Goal: Find specific page/section: Find specific page/section

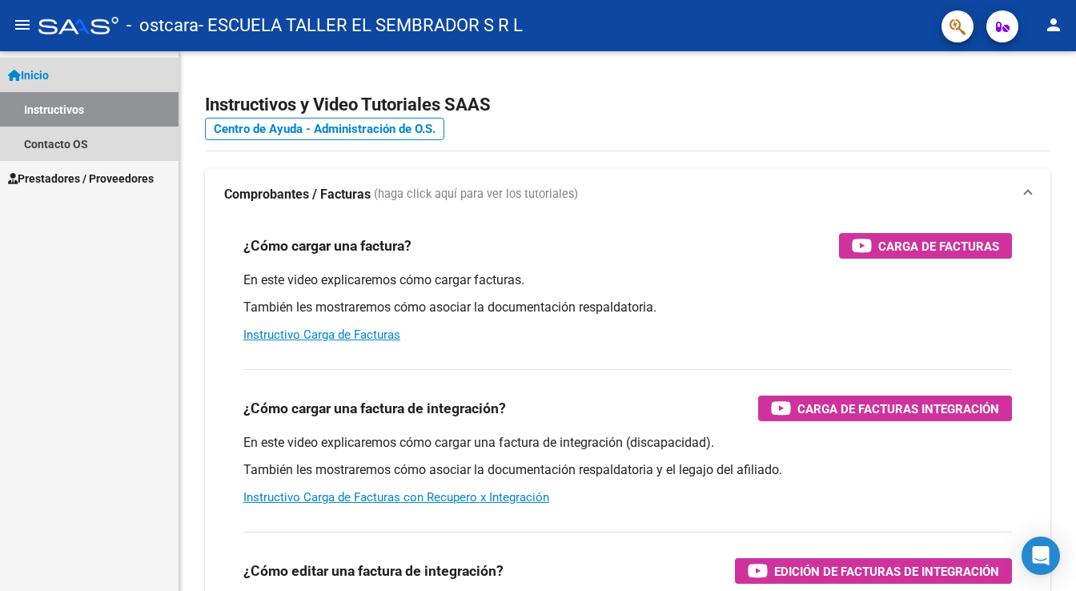
drag, startPoint x: 595, startPoint y: 0, endPoint x: 66, endPoint y: 103, distance: 538.6
click at [66, 106] on link "Instructivos" at bounding box center [89, 109] width 179 height 34
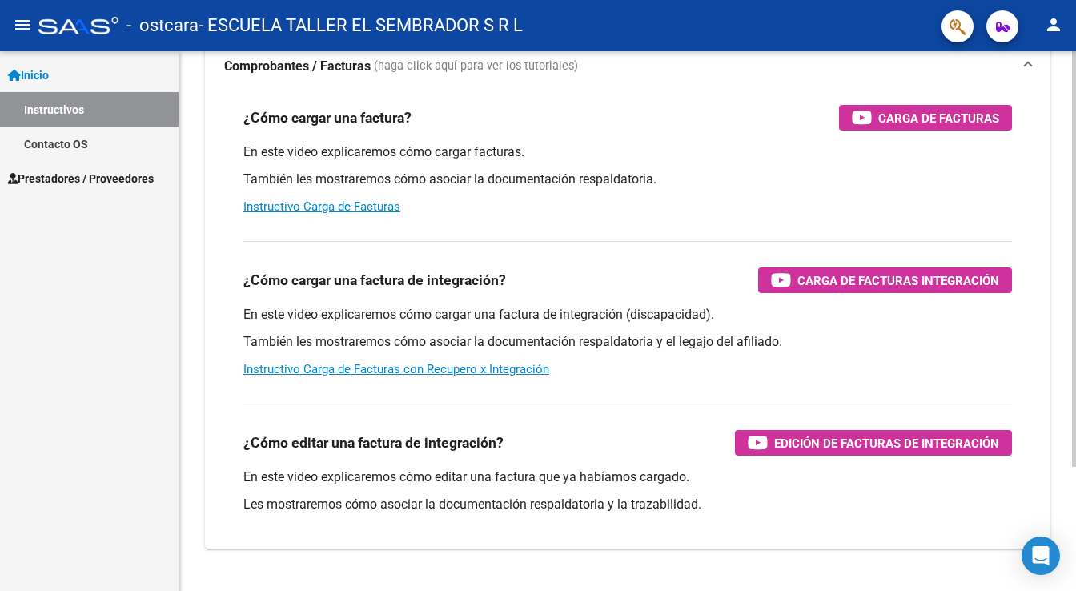
scroll to position [162, 0]
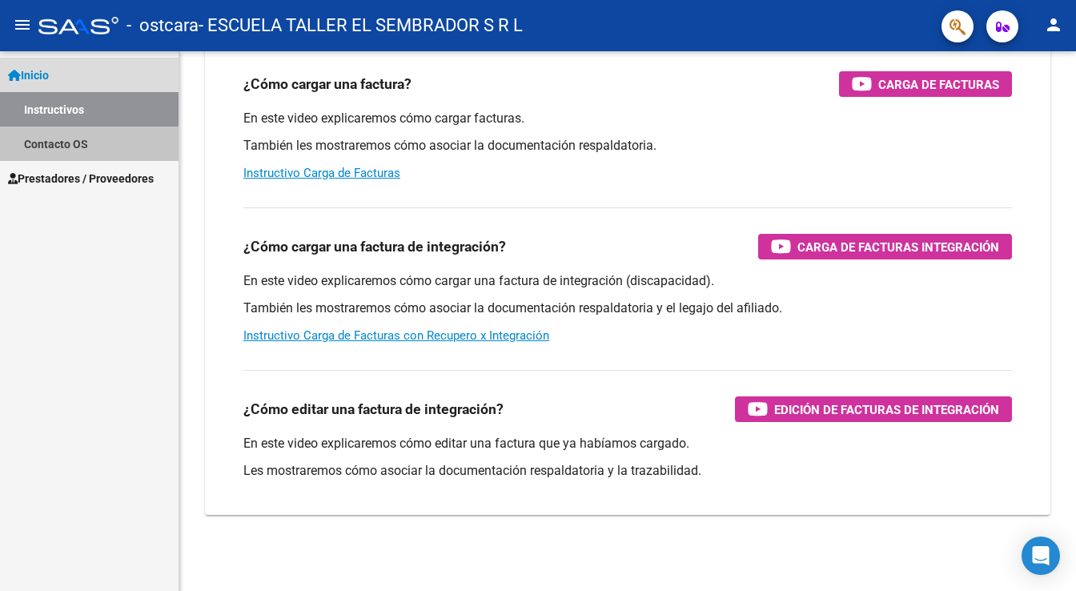
click at [54, 145] on link "Contacto OS" at bounding box center [89, 144] width 179 height 34
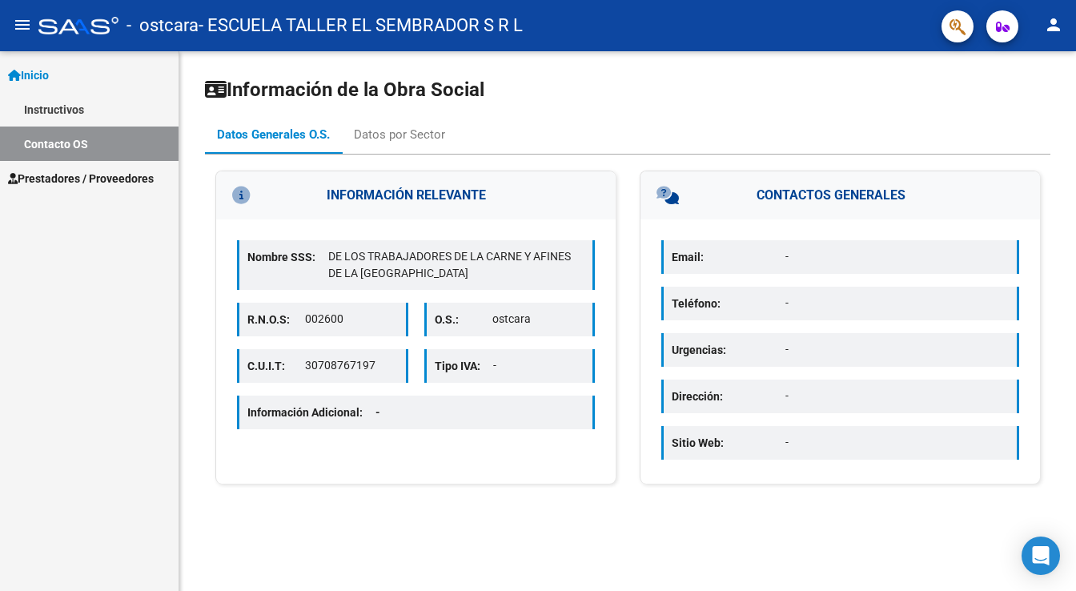
click at [58, 178] on span "Prestadores / Proveedores" at bounding box center [81, 179] width 146 height 18
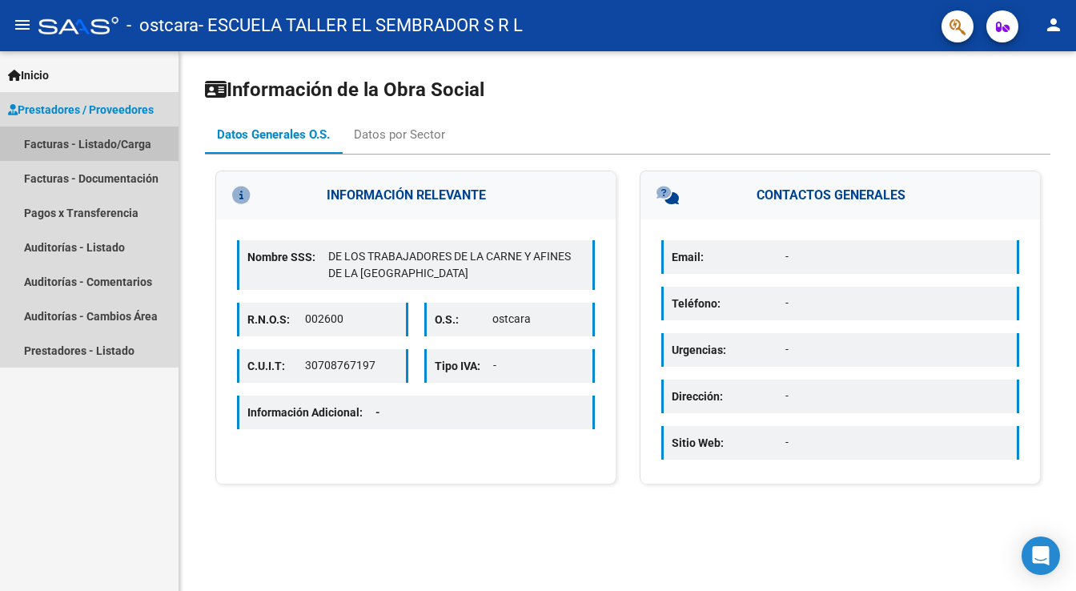
click at [62, 147] on link "Facturas - Listado/Carga" at bounding box center [89, 144] width 179 height 34
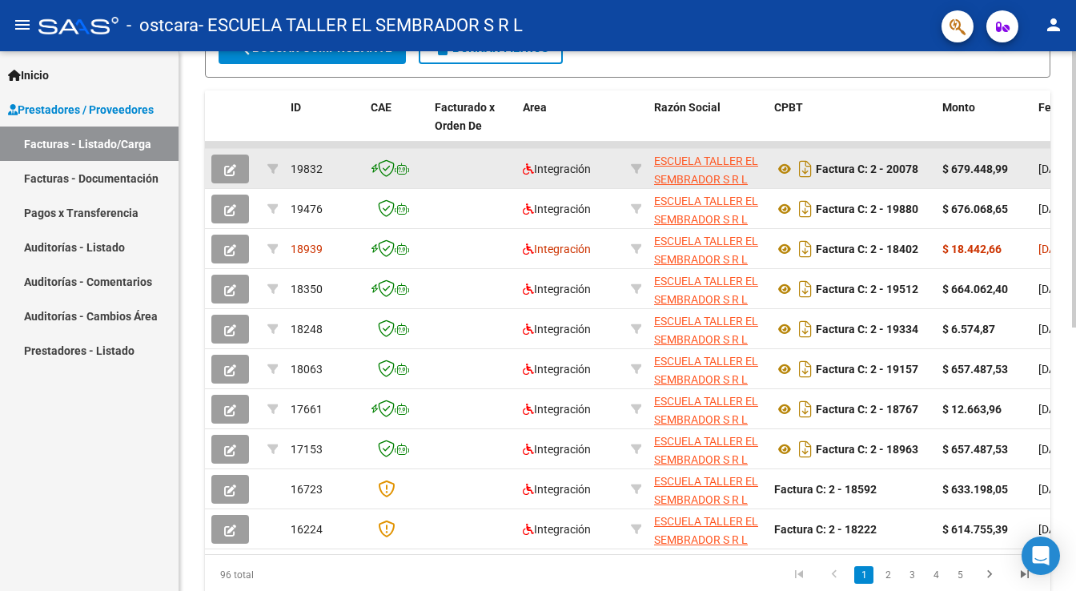
scroll to position [384, 0]
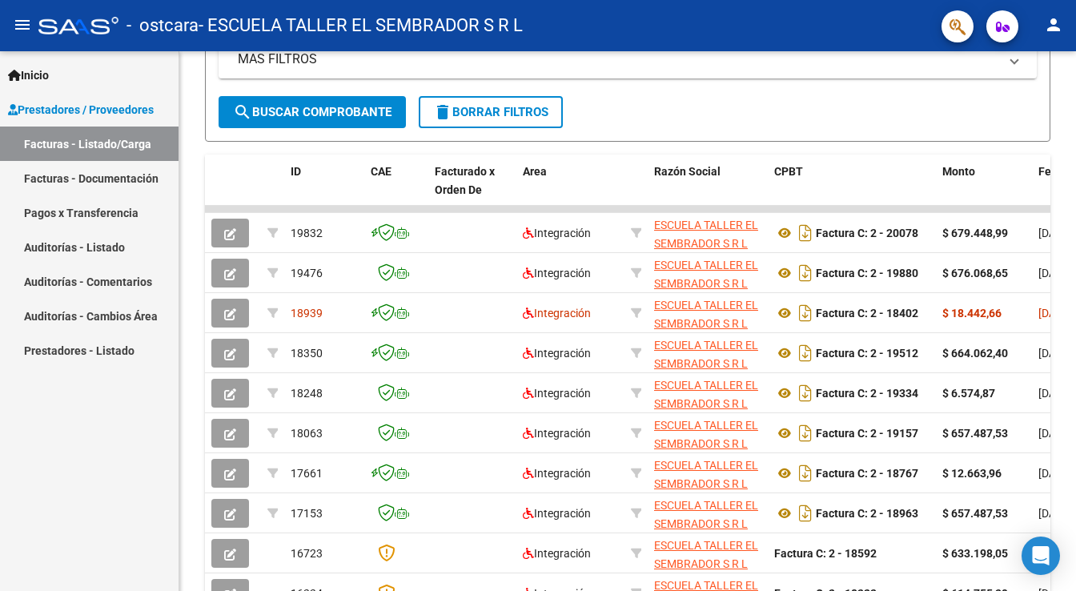
click at [107, 177] on link "Facturas - Documentación" at bounding box center [89, 178] width 179 height 34
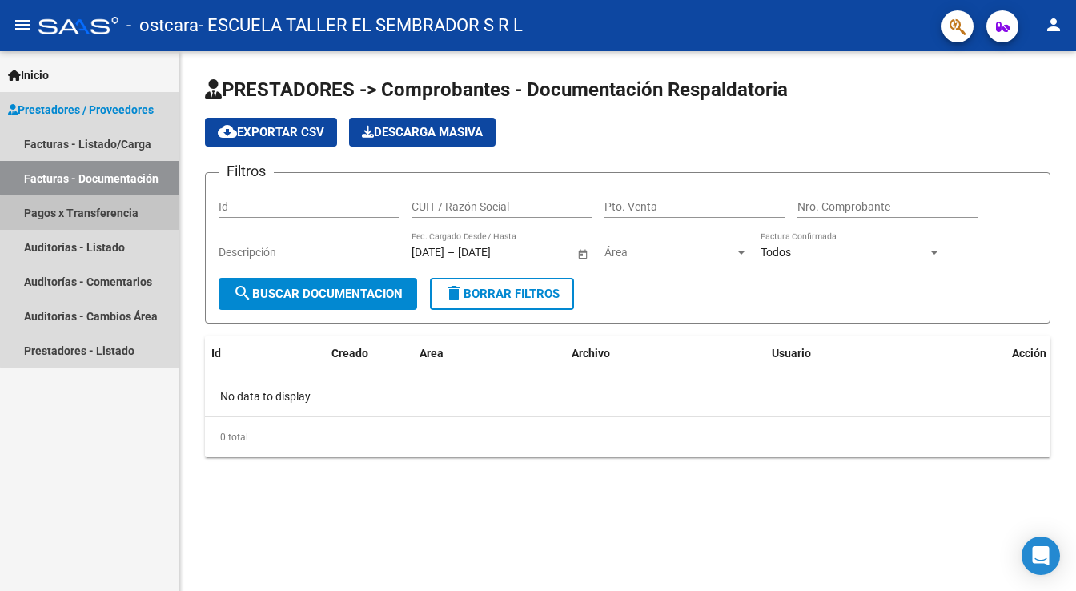
click at [93, 213] on link "Pagos x Transferencia" at bounding box center [89, 212] width 179 height 34
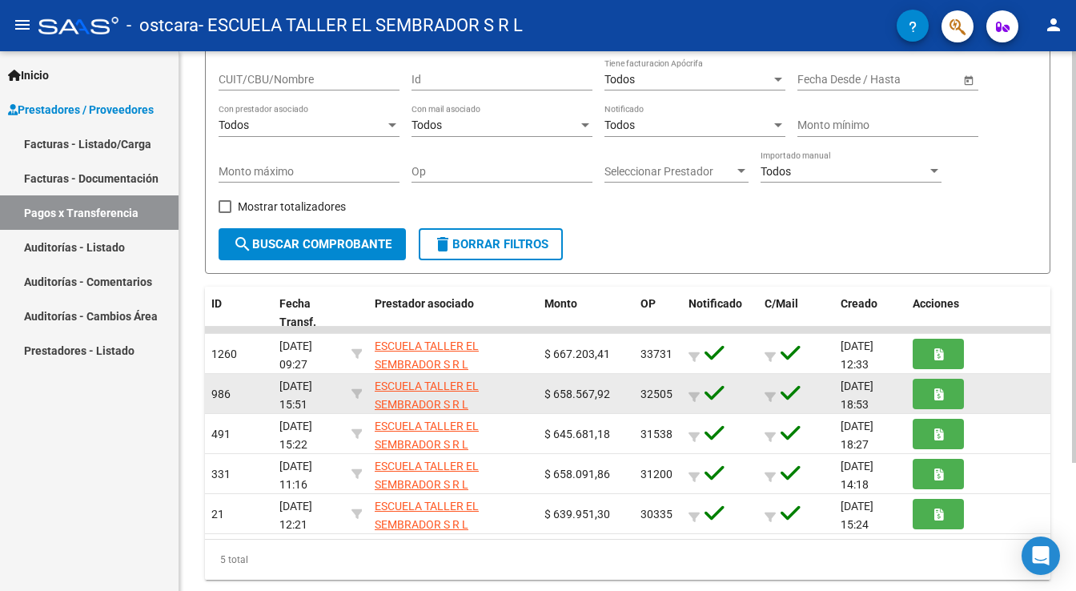
scroll to position [167, 0]
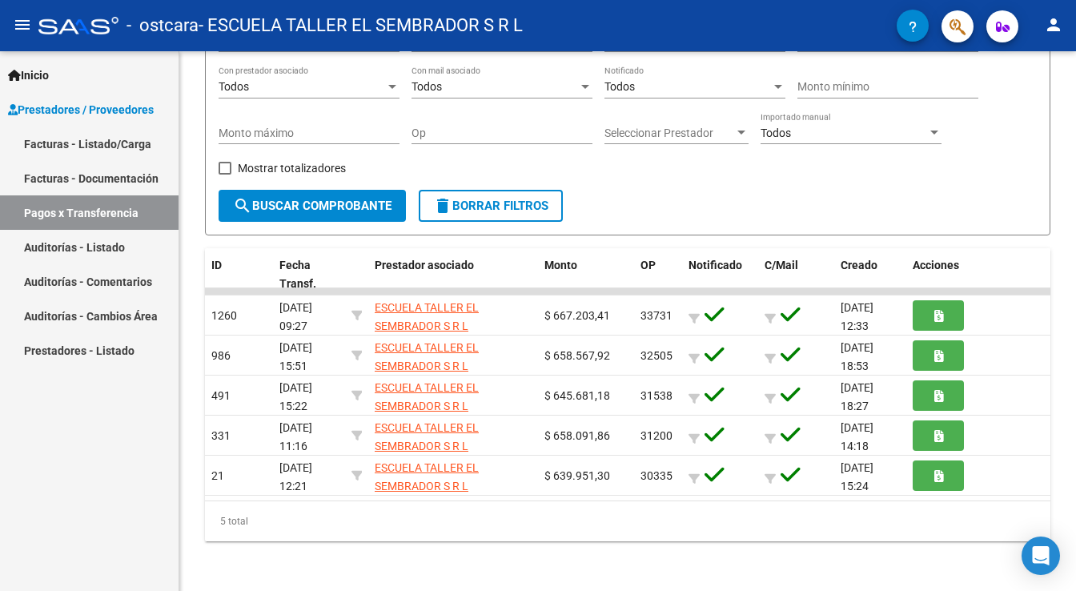
click at [115, 251] on link "Auditorías - Listado" at bounding box center [89, 247] width 179 height 34
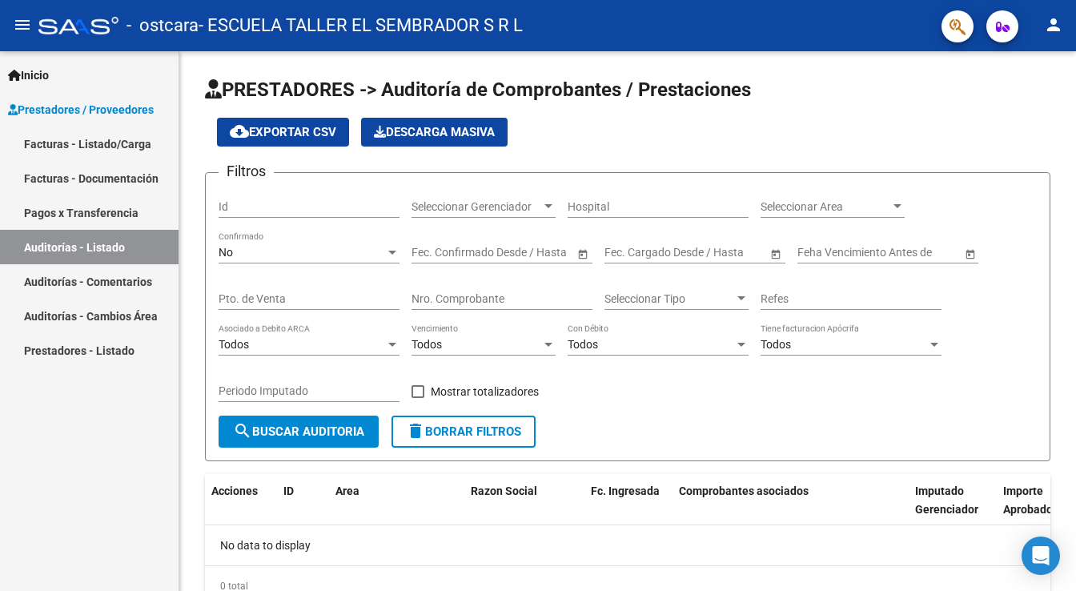
click at [114, 283] on link "Auditorías - Comentarios" at bounding box center [89, 281] width 179 height 34
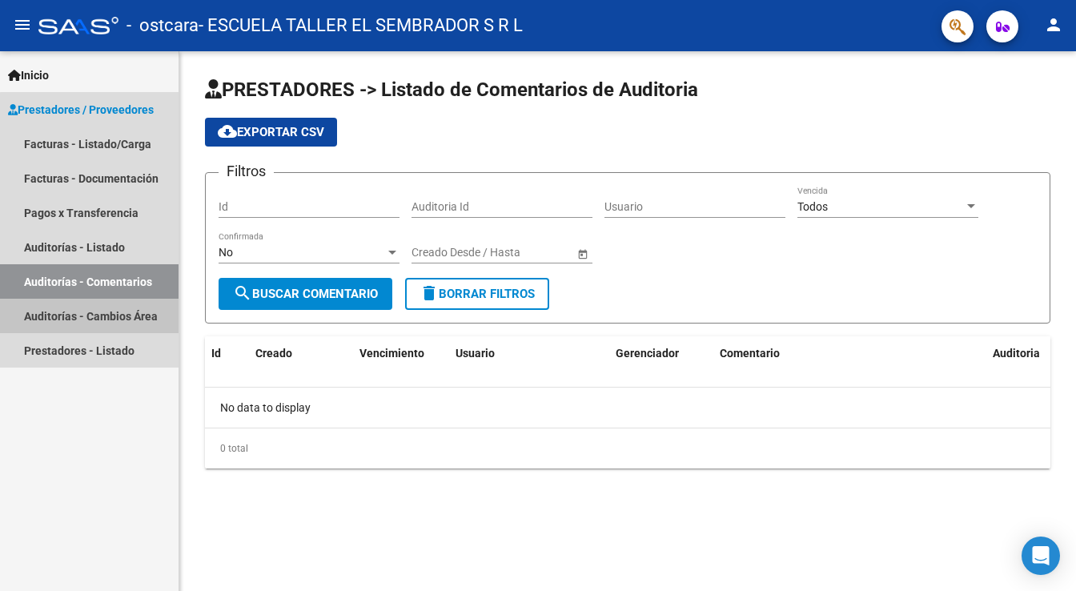
click at [110, 316] on link "Auditorías - Cambios Área" at bounding box center [89, 316] width 179 height 34
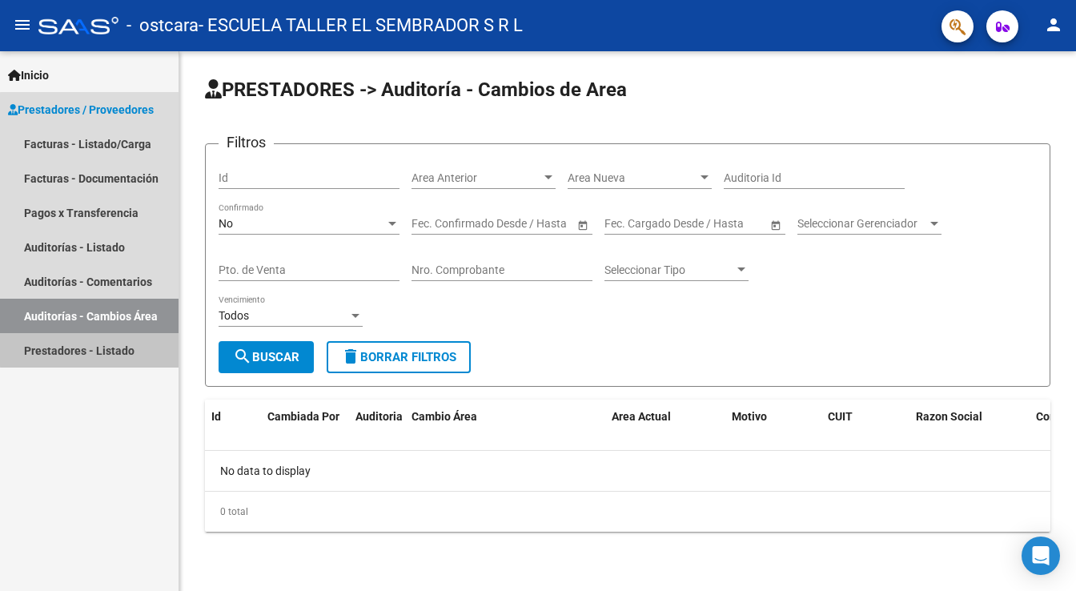
click at [115, 348] on link "Prestadores - Listado" at bounding box center [89, 350] width 179 height 34
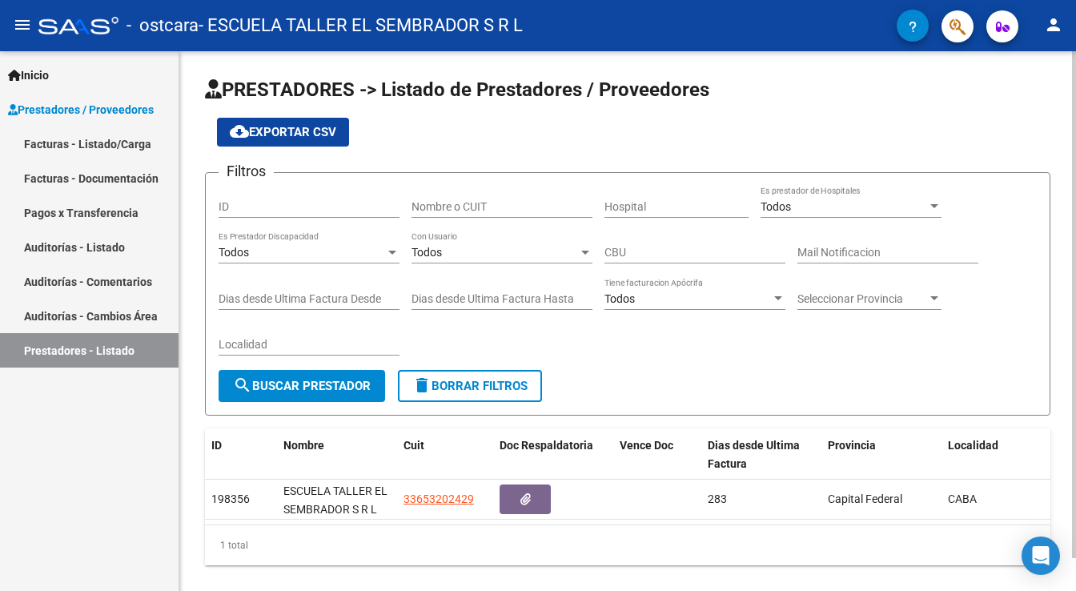
scroll to position [34, 0]
